Goal: Task Accomplishment & Management: Use online tool/utility

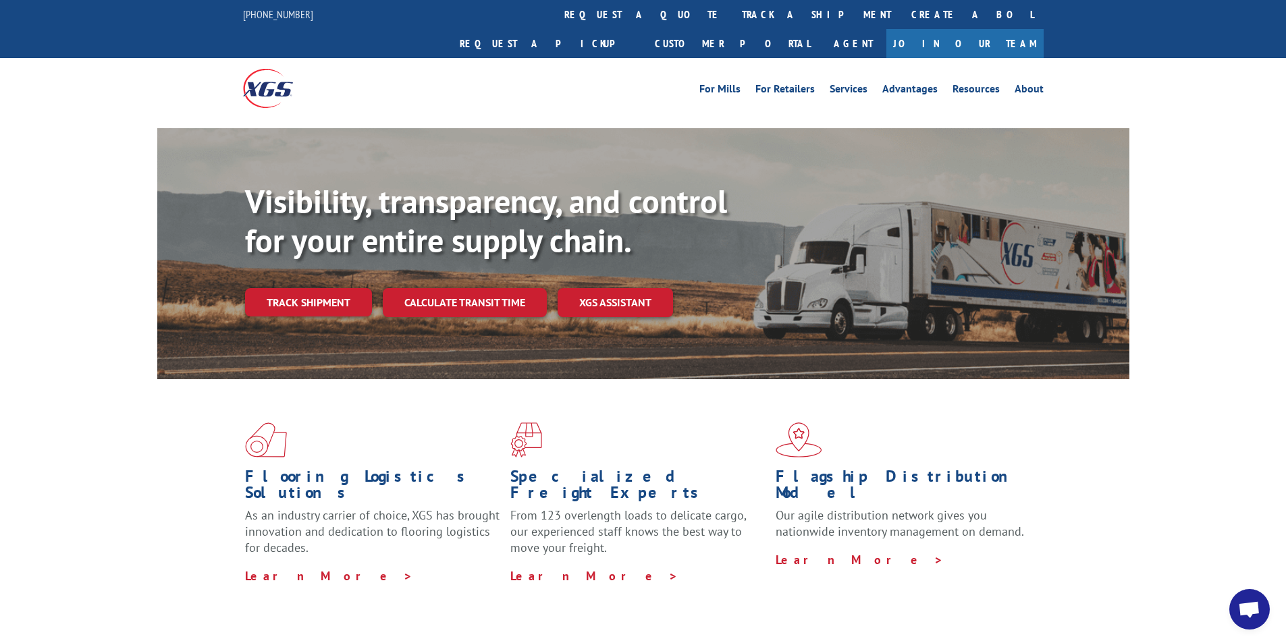
click at [554, 13] on link "request a quote" at bounding box center [643, 14] width 178 height 29
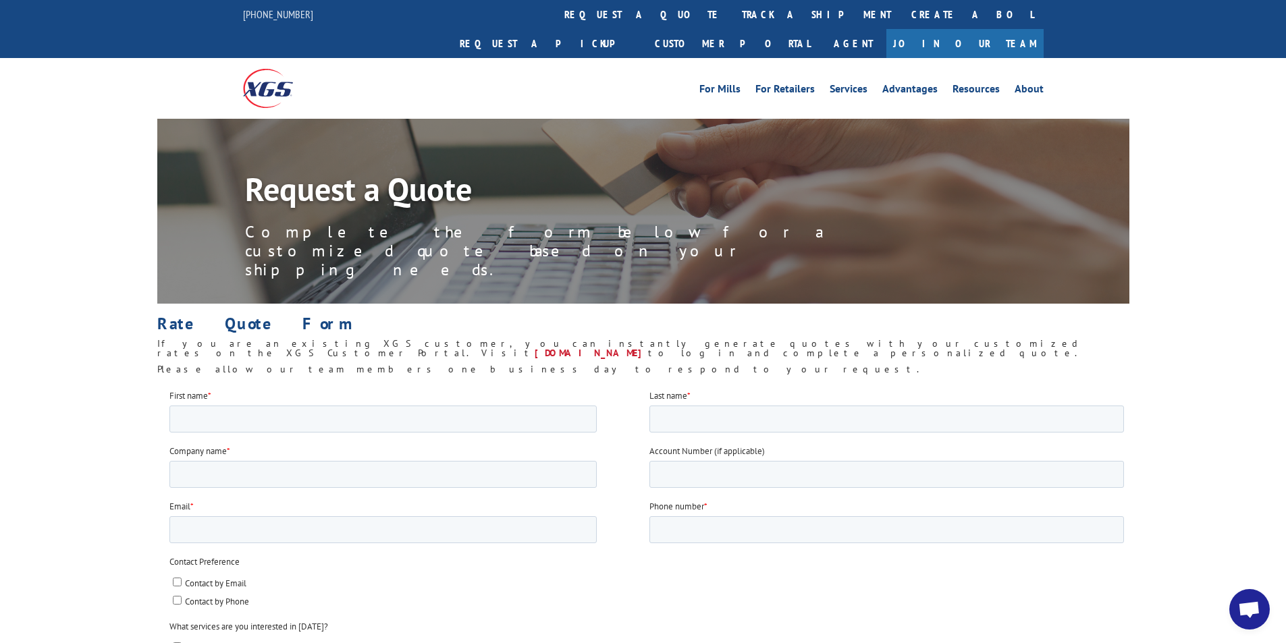
click at [648, 347] on link "my.xgsi.com" at bounding box center [591, 353] width 113 height 12
